Goal: Information Seeking & Learning: Find specific fact

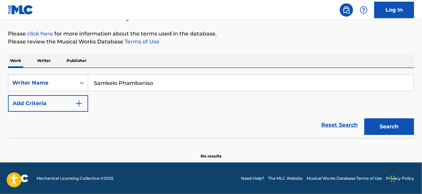
click at [186, 78] on input "Samkelo Phambaniso" at bounding box center [250, 83] width 325 height 16
paste input "Boluwatife [PERSON_NAME]"
click at [364, 118] on button "Search" at bounding box center [389, 126] width 50 height 17
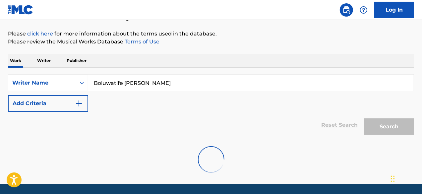
scroll to position [79, 0]
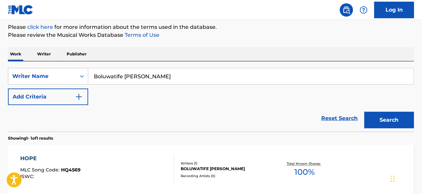
click at [175, 80] on input "Boluwatife [PERSON_NAME]" at bounding box center [250, 76] width 325 height 16
paste input "[PERSON_NAME]"
click at [364, 112] on button "Search" at bounding box center [389, 120] width 50 height 17
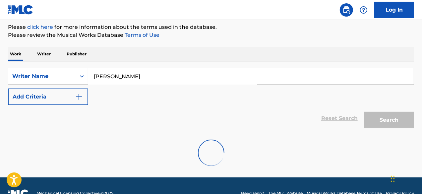
click at [344, 156] on div at bounding box center [211, 152] width 406 height 42
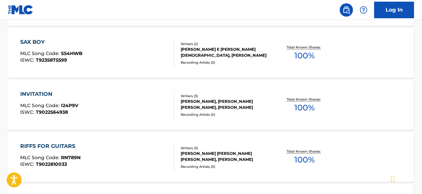
scroll to position [0, 0]
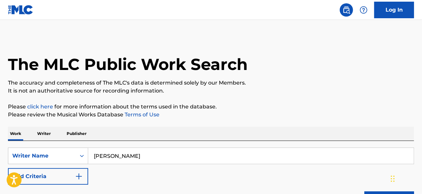
click at [183, 150] on input "[PERSON_NAME]" at bounding box center [250, 156] width 325 height 16
paste input "Boluwatife [PERSON_NAME]"
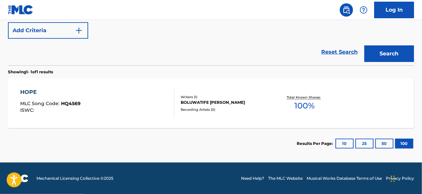
scroll to position [46, 0]
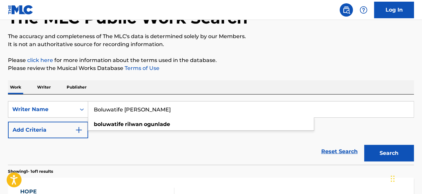
click at [148, 108] on input "Boluwatife [PERSON_NAME]" at bounding box center [250, 109] width 325 height 16
paste input "[PERSON_NAME] [PERSON_NAME]"
type input "[PERSON_NAME] [PERSON_NAME]"
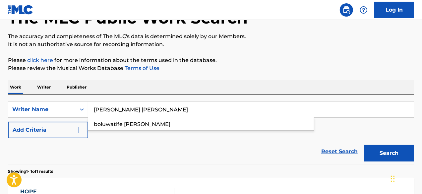
click at [364, 145] on button "Search" at bounding box center [389, 153] width 50 height 17
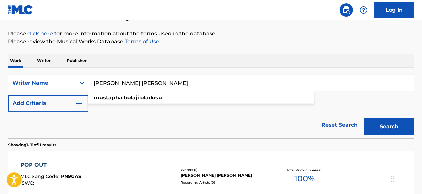
scroll to position [70, 0]
